Goal: Information Seeking & Learning: Learn about a topic

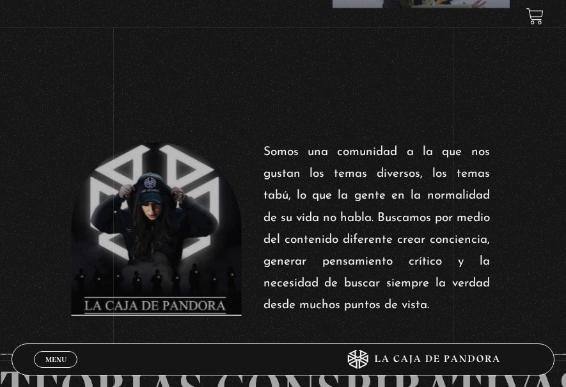
scroll to position [239, 0]
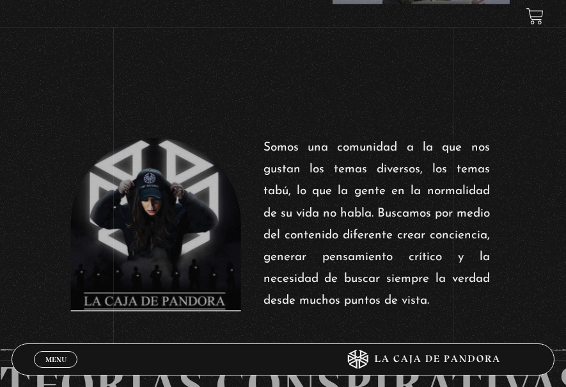
click at [60, 353] on link "Menu Cerrar" at bounding box center [56, 359] width 44 height 17
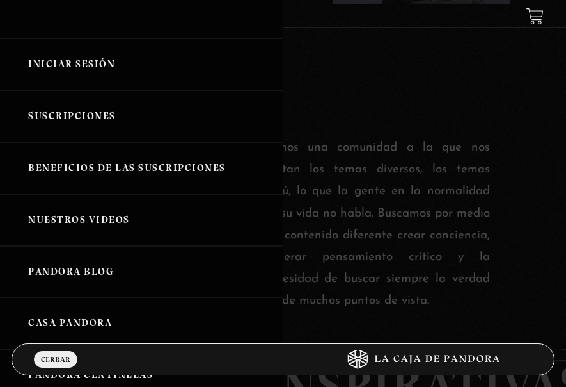
click at [73, 67] on link "Iniciar Sesión" at bounding box center [141, 64] width 283 height 52
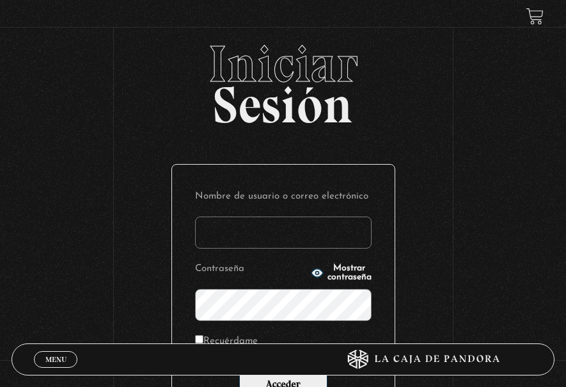
click at [287, 215] on p "Nombre de usuario o correo electrónico" at bounding box center [283, 218] width 177 height 61
click at [288, 225] on input "Nombre de usuario o correo electrónico" at bounding box center [283, 232] width 177 height 32
type input "DMORALESPALAVECINO@GMAIL.COM"
click at [239, 369] on input "Acceder" at bounding box center [283, 385] width 88 height 32
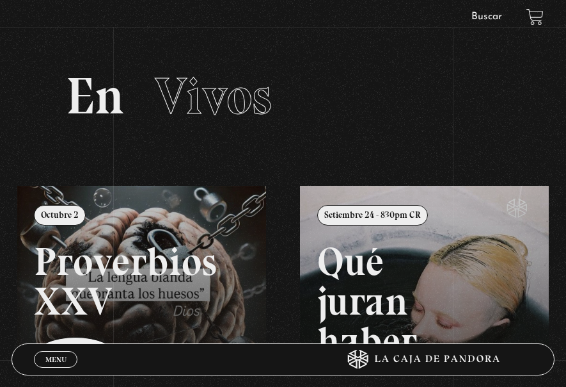
click at [491, 18] on link "Buscar" at bounding box center [487, 17] width 31 height 10
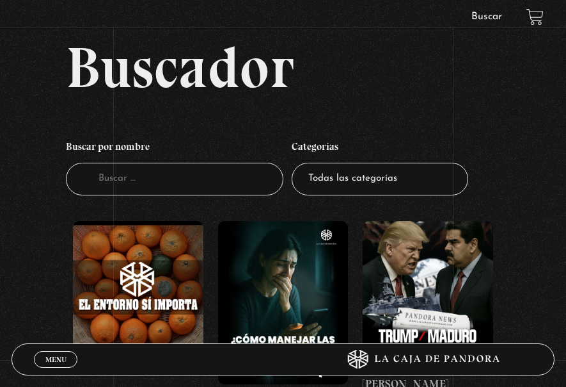
click at [392, 184] on select "Todas las categorías 11:11 Humanitario (1) Amo los [DATE] (4) Análisis de serie…" at bounding box center [380, 179] width 177 height 33
select select "series-y-peliculas"
click at [296, 163] on select "Todas las categorías 11:11 Humanitario (1) Amo los Lunes (4) Análisis de series…" at bounding box center [380, 179] width 177 height 33
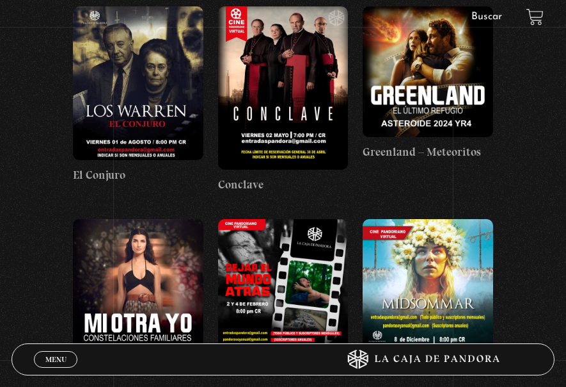
scroll to position [211, 0]
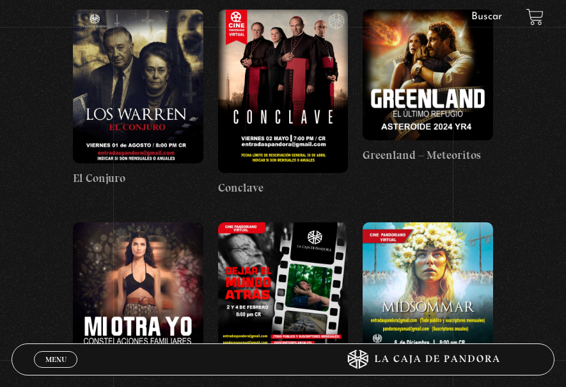
click at [426, 79] on figure at bounding box center [428, 75] width 131 height 131
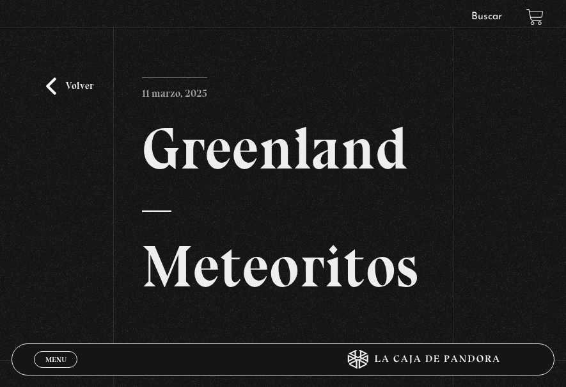
drag, startPoint x: 565, startPoint y: 56, endPoint x: 573, endPoint y: 70, distance: 15.5
